Goal: Task Accomplishment & Management: Use online tool/utility

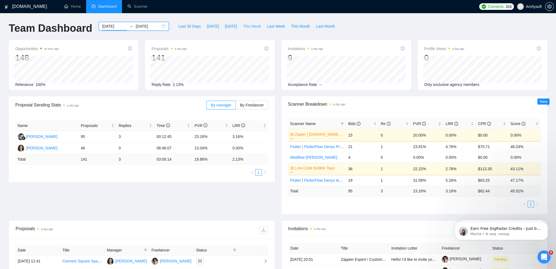
click at [243, 25] on span "This Week" at bounding box center [252, 26] width 18 height 6
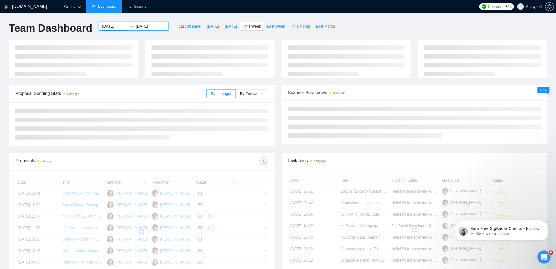
type input "[DATE]"
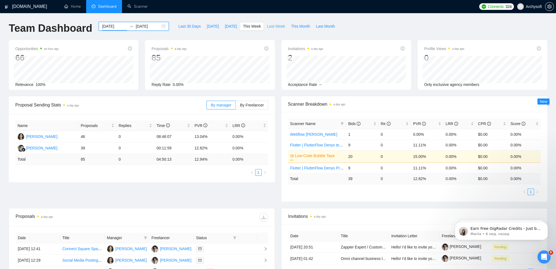
click at [272, 26] on span "Last Week" at bounding box center [276, 26] width 18 height 6
type input "[DATE]"
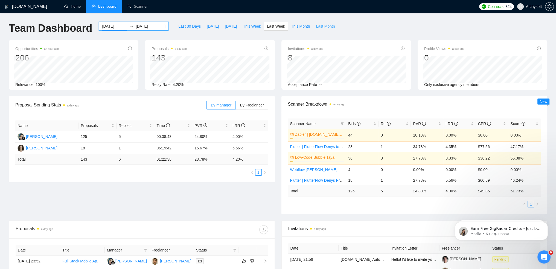
click at [316, 27] on span "Last Month" at bounding box center [325, 26] width 19 height 6
type input "[DATE]"
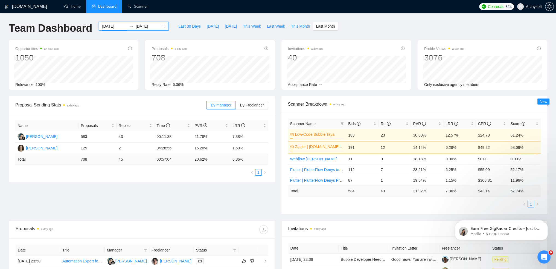
click at [159, 25] on div "[DATE] [DATE]" at bounding box center [134, 26] width 70 height 9
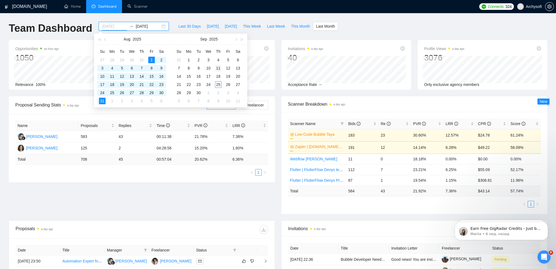
type input "[DATE]"
click at [219, 67] on div "11" at bounding box center [218, 68] width 7 height 7
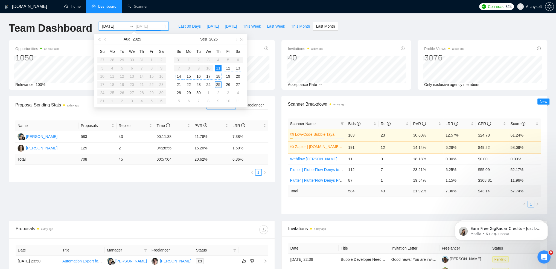
type input "[DATE]"
click at [218, 85] on div "25" at bounding box center [218, 84] width 7 height 7
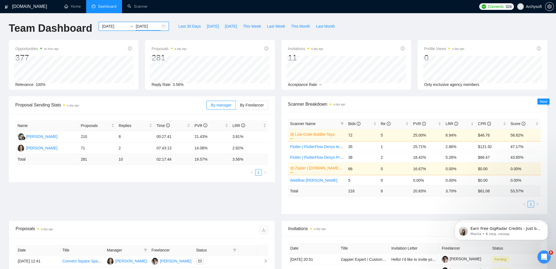
click at [119, 26] on input "[DATE]" at bounding box center [114, 26] width 25 height 6
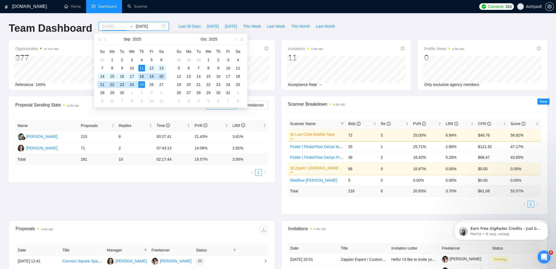
click at [142, 74] on div "18" at bounding box center [141, 76] width 7 height 7
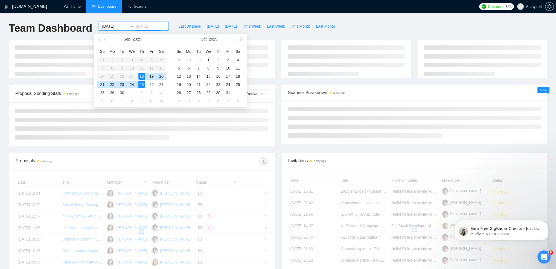
click at [143, 84] on div "25" at bounding box center [141, 84] width 7 height 7
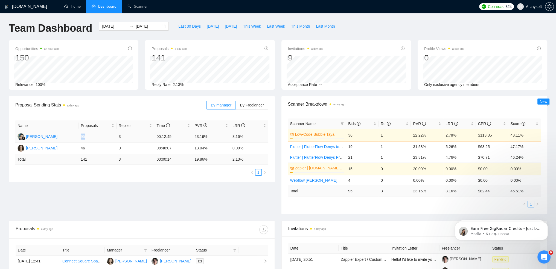
drag, startPoint x: 87, startPoint y: 137, endPoint x: 81, endPoint y: 137, distance: 6.6
click at [81, 137] on td "95" at bounding box center [98, 136] width 38 height 11
drag, startPoint x: 352, startPoint y: 135, endPoint x: 351, endPoint y: 108, distance: 26.6
click at [349, 108] on div "Scanner Breakdown a day ago Scanner Name Bids Re PVR LRR CPR Score Low-Code Bub…" at bounding box center [415, 155] width 266 height 118
click at [352, 109] on div "Scanner Breakdown a day ago" at bounding box center [414, 104] width 253 height 16
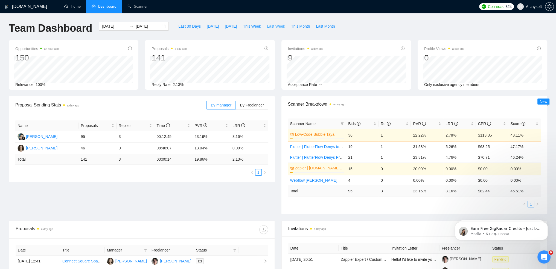
click at [275, 27] on span "Last Week" at bounding box center [276, 26] width 18 height 6
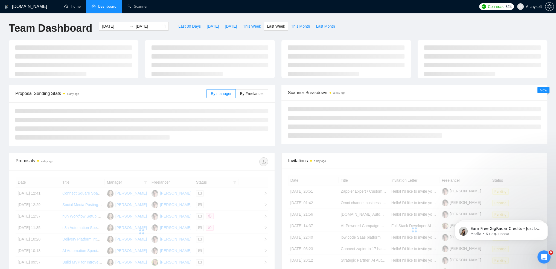
type input "[DATE]"
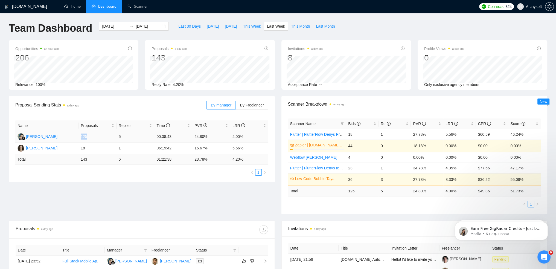
drag, startPoint x: 84, startPoint y: 138, endPoint x: 88, endPoint y: 138, distance: 3.8
click at [88, 138] on td "125" at bounding box center [98, 136] width 38 height 11
drag, startPoint x: 88, startPoint y: 138, endPoint x: 81, endPoint y: 138, distance: 7.1
click at [81, 138] on td "125" at bounding box center [98, 136] width 38 height 11
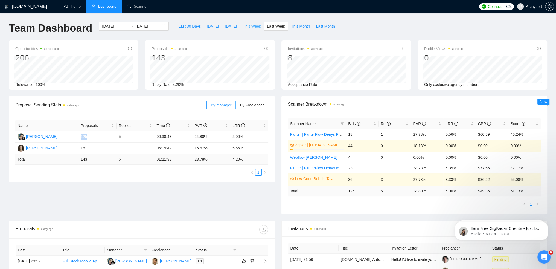
click at [248, 25] on span "This Week" at bounding box center [252, 26] width 18 height 6
type input "[DATE]"
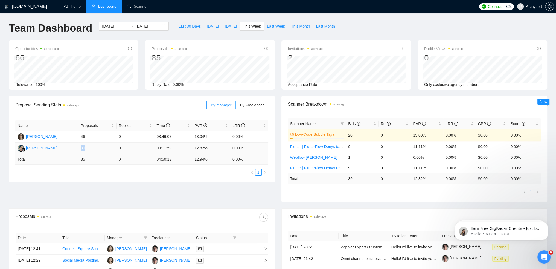
drag, startPoint x: 85, startPoint y: 149, endPoint x: 81, endPoint y: 149, distance: 3.9
click at [79, 148] on td "39" at bounding box center [98, 148] width 38 height 11
click at [86, 152] on td "39" at bounding box center [98, 148] width 38 height 11
drag, startPoint x: 81, startPoint y: 150, endPoint x: 79, endPoint y: 147, distance: 3.3
click at [79, 148] on td "39" at bounding box center [98, 148] width 38 height 11
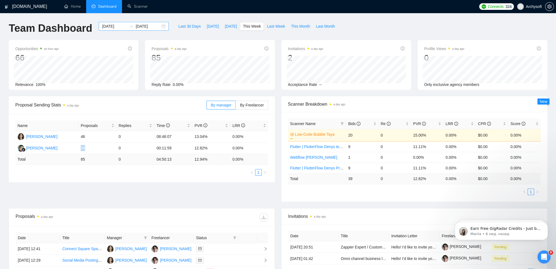
click at [142, 30] on div "[DATE] [DATE]" at bounding box center [134, 26] width 70 height 9
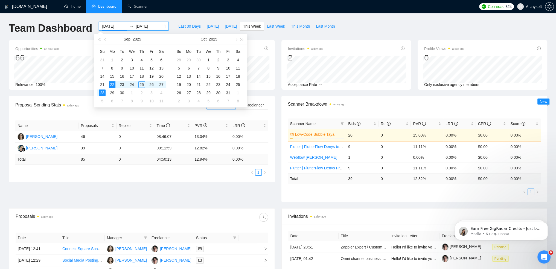
click at [149, 25] on input "[DATE]" at bounding box center [148, 26] width 25 height 6
click at [111, 24] on input "[DATE]" at bounding box center [114, 26] width 25 height 6
click at [143, 76] on div "18" at bounding box center [141, 76] width 7 height 7
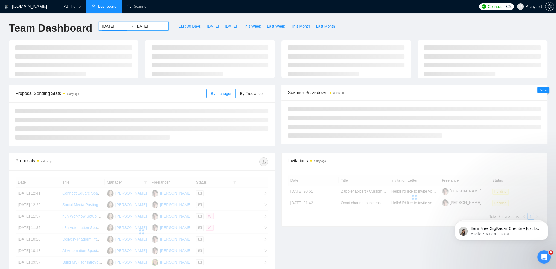
click at [141, 86] on div "Proposal Sending Stats a day ago" at bounding box center [110, 94] width 191 height 16
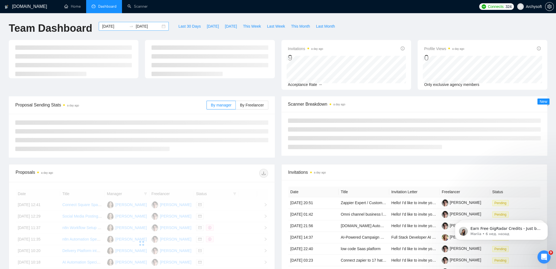
click at [115, 25] on input "[DATE]" at bounding box center [114, 26] width 25 height 6
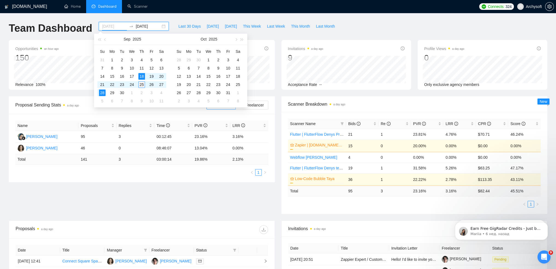
type input "[DATE]"
click at [142, 85] on div "25" at bounding box center [141, 84] width 7 height 7
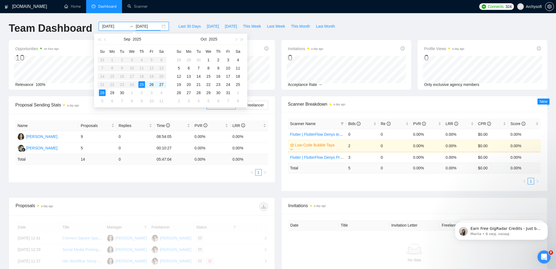
type input "[DATE]"
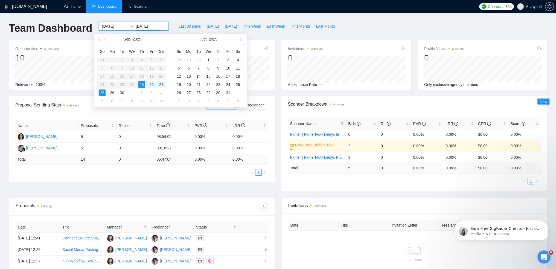
click at [150, 18] on div "[DOMAIN_NAME] Home Dashboard Scanner Connects: 324 Archysoft Team Dashboard [DA…" at bounding box center [278, 207] width 556 height 414
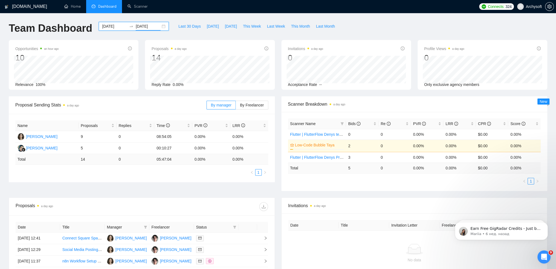
click at [111, 27] on input "[DATE]" at bounding box center [114, 26] width 25 height 6
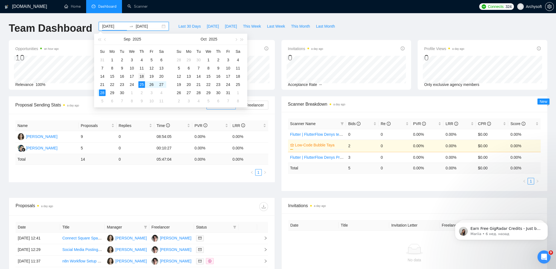
type input "[DATE]"
click at [143, 76] on div "18" at bounding box center [141, 76] width 7 height 7
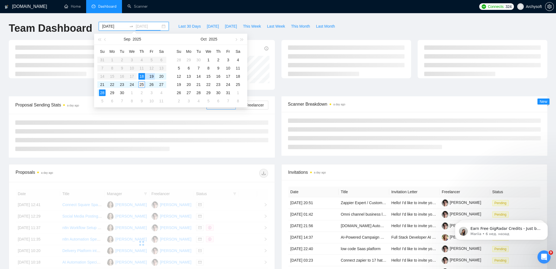
type input "[DATE]"
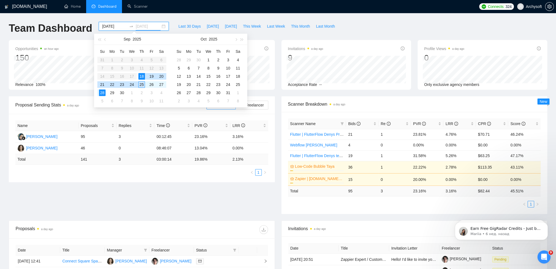
click at [140, 84] on div "25" at bounding box center [141, 84] width 7 height 7
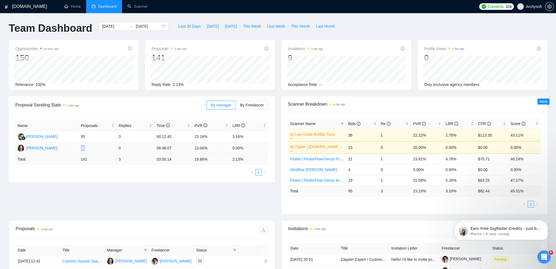
drag, startPoint x: 81, startPoint y: 149, endPoint x: 85, endPoint y: 148, distance: 4.5
click at [85, 148] on td "46" at bounding box center [98, 148] width 38 height 11
click at [136, 4] on link "Scanner" at bounding box center [138, 6] width 20 height 5
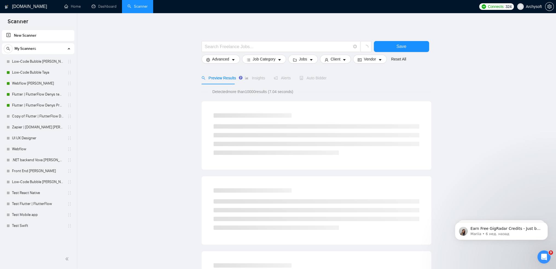
drag, startPoint x: 41, startPoint y: 70, endPoint x: 195, endPoint y: 106, distance: 158.0
click at [41, 69] on link "Low-Code Bubble Taya" at bounding box center [38, 72] width 52 height 11
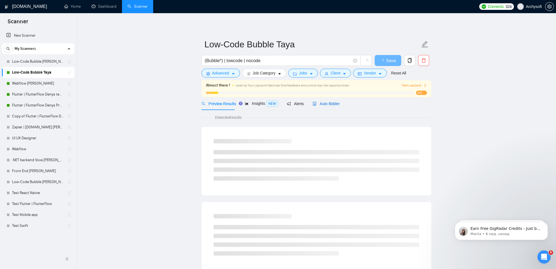
click at [326, 102] on span "Auto Bidder" at bounding box center [326, 104] width 27 height 4
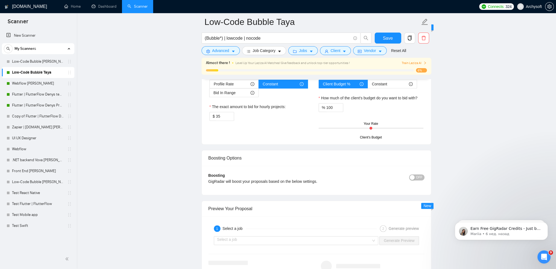
scroll to position [876, 0]
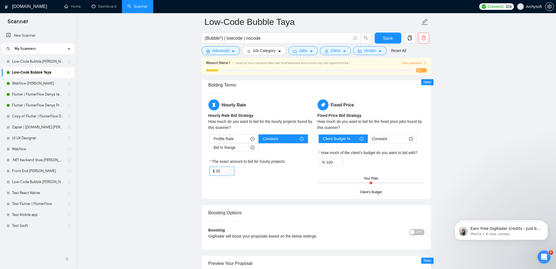
drag, startPoint x: 223, startPoint y: 170, endPoint x: 208, endPoint y: 172, distance: 15.1
click at [209, 172] on div "Profile Rate Constant Bid In Range The exact amount to bid for hourly projects:…" at bounding box center [262, 154] width 107 height 41
click at [302, 50] on span "Jobs" at bounding box center [303, 51] width 8 height 6
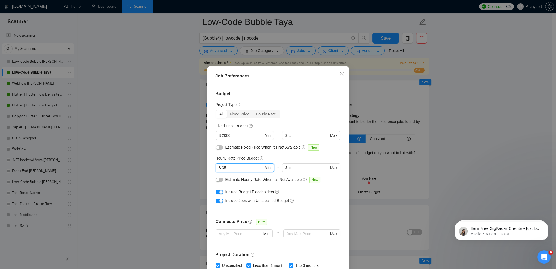
drag, startPoint x: 221, startPoint y: 167, endPoint x: 203, endPoint y: 166, distance: 18.1
click at [203, 167] on div "Job Preferences Budget Project Type All Fixed Price Hourly Rate Fixed Price Bud…" at bounding box center [278, 134] width 556 height 269
click at [186, 166] on div "Job Preferences Budget Project Type All Fixed Price Hourly Rate Fixed Price Bud…" at bounding box center [278, 134] width 556 height 269
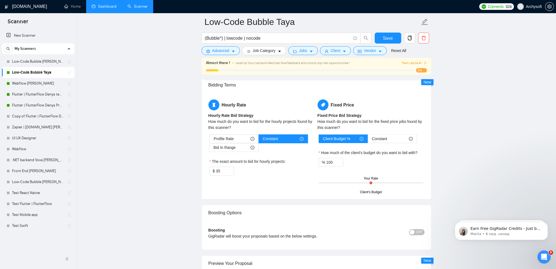
click at [105, 5] on link "Dashboard" at bounding box center [104, 6] width 25 height 5
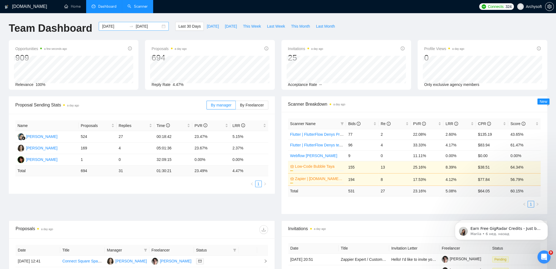
click at [111, 27] on input "[DATE]" at bounding box center [114, 26] width 25 height 6
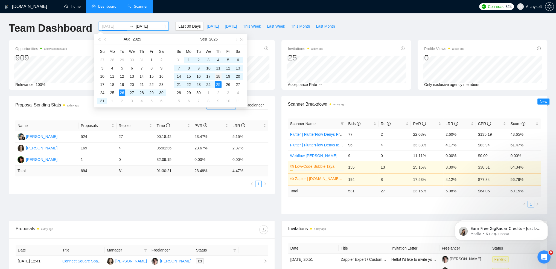
type input "[DATE]"
click at [221, 77] on div "18" at bounding box center [218, 76] width 7 height 7
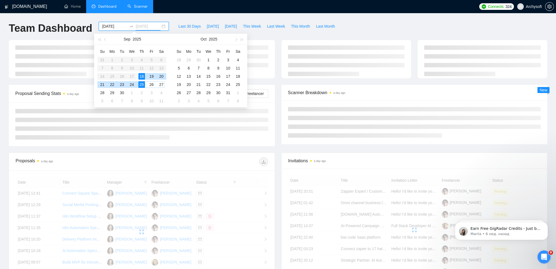
type input "[DATE]"
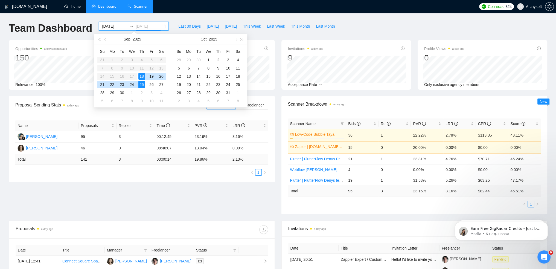
click at [140, 84] on div "25" at bounding box center [141, 84] width 7 height 7
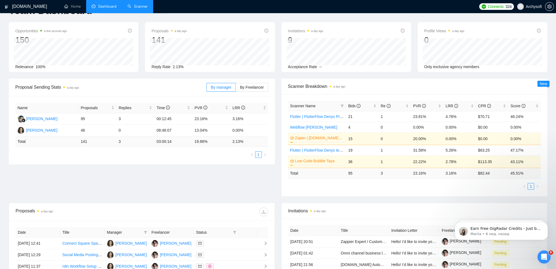
scroll to position [27, 0]
